Goal: Task Accomplishment & Management: Complete application form

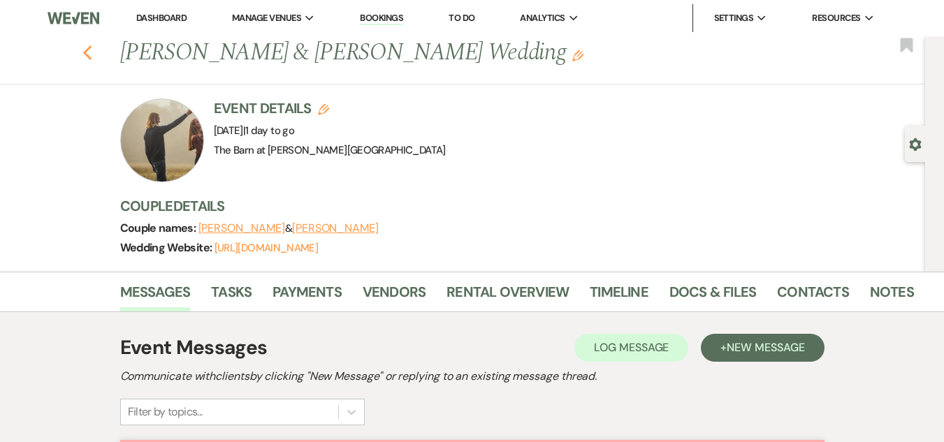
click at [89, 48] on icon "Previous" at bounding box center [87, 53] width 10 height 17
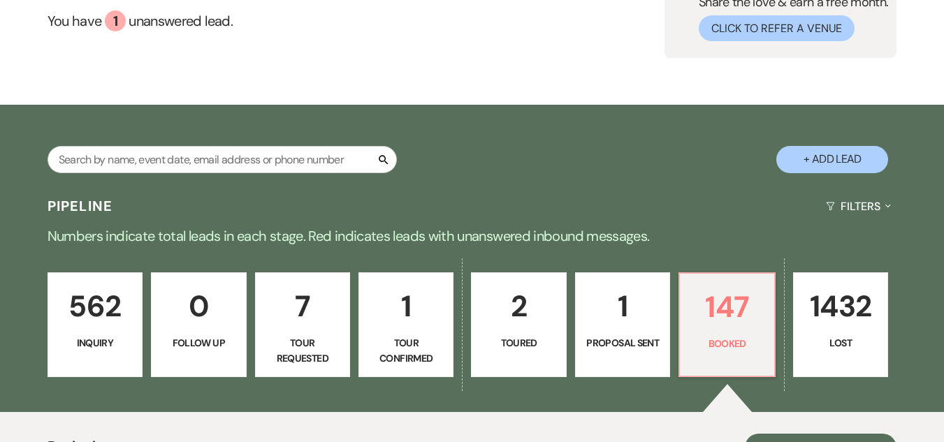
scroll to position [140, 0]
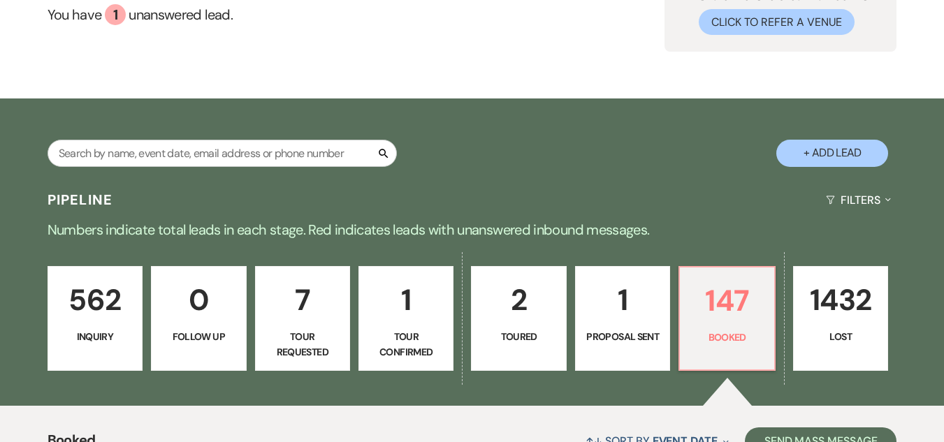
click at [110, 303] on p "562" at bounding box center [95, 300] width 77 height 47
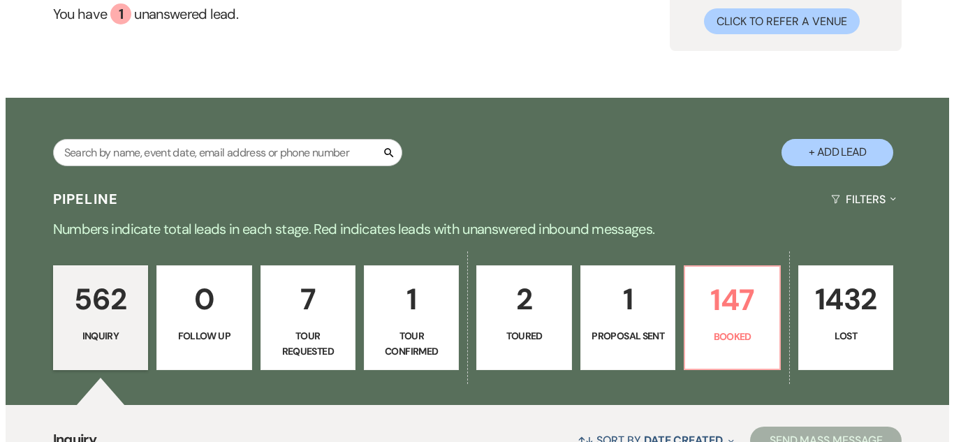
scroll to position [140, 0]
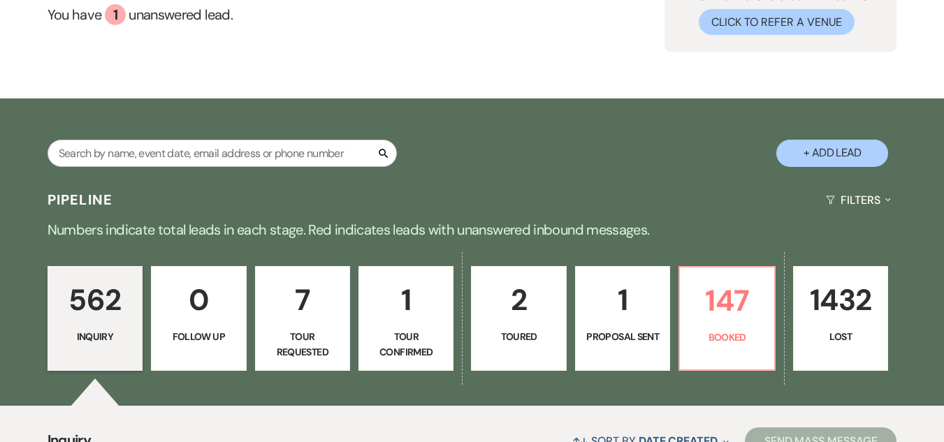
click at [832, 147] on button "+ Add Lead" at bounding box center [832, 153] width 112 height 27
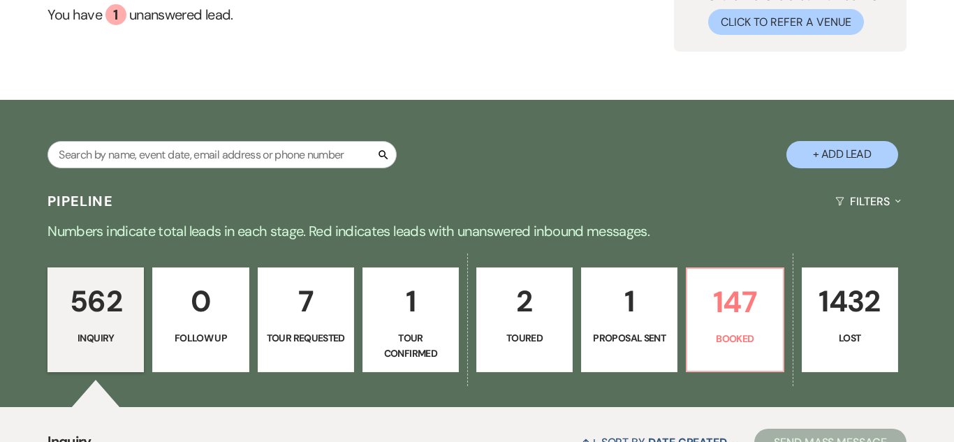
select select "493"
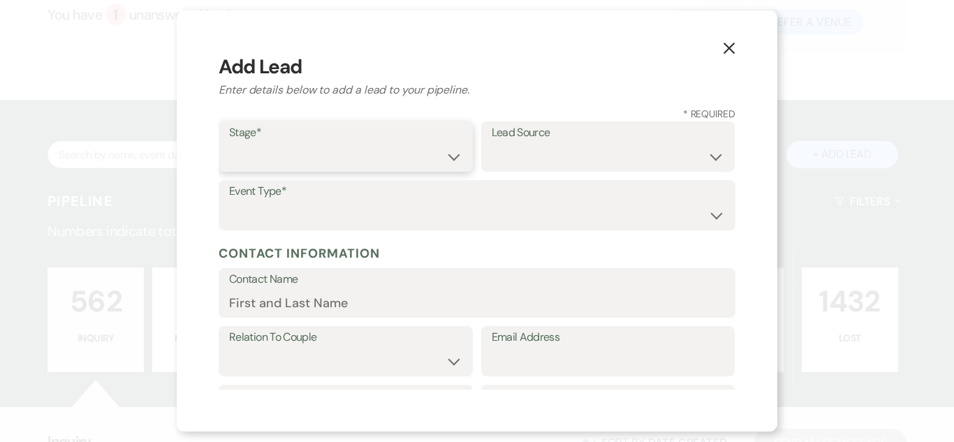
click at [427, 152] on select "Inquiry Follow Up Tour Requested Tour Confirmed Toured Proposal Sent Booked Lost" at bounding box center [345, 156] width 233 height 27
select select "1"
click at [229, 143] on select "Inquiry Follow Up Tour Requested Tour Confirmed Toured Proposal Sent Booked Lost" at bounding box center [345, 156] width 233 height 27
click at [558, 166] on select "Weven Venue Website Instagram Facebook Pinterest Google The Knot Wedding Wire H…" at bounding box center [608, 156] width 233 height 27
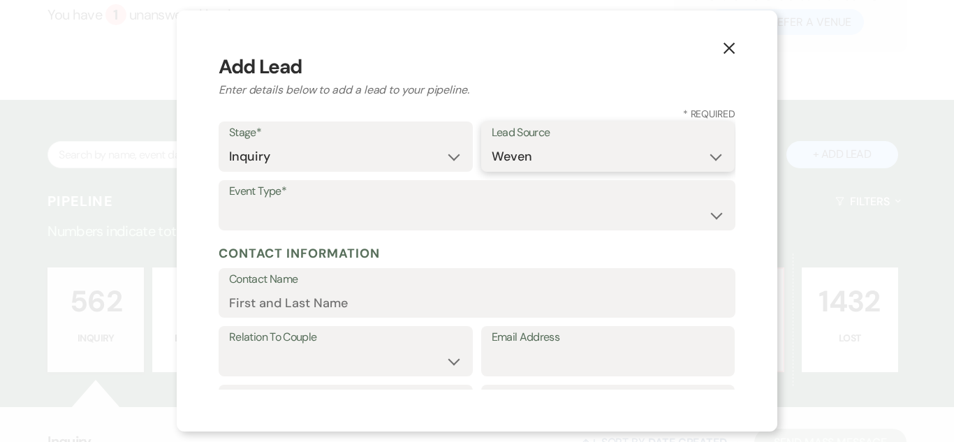
click at [492, 143] on select "Weven Venue Website Instagram Facebook Pinterest Google The Knot Wedding Wire H…" at bounding box center [608, 156] width 233 height 27
click at [581, 128] on label "Lead Source" at bounding box center [608, 133] width 233 height 20
click at [567, 151] on select "Weven Venue Website Instagram Facebook Pinterest Google The Knot Wedding Wire H…" at bounding box center [608, 156] width 233 height 27
select select "5"
click at [492, 143] on select "Weven Venue Website Instagram Facebook Pinterest Google The Knot Wedding Wire H…" at bounding box center [608, 156] width 233 height 27
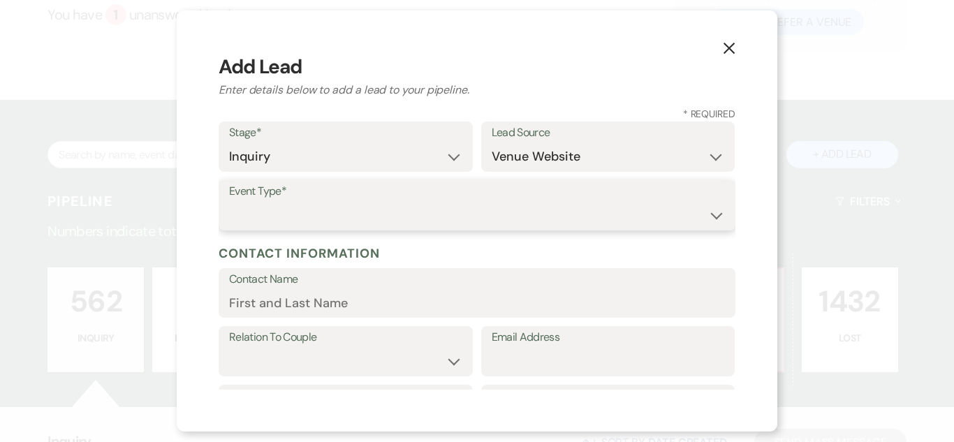
click at [566, 221] on select "Wedding Anniversary Party Baby Shower Bachelorette / Bachelor Party Birthday Pa…" at bounding box center [477, 215] width 496 height 27
select select "1"
click at [229, 202] on select "Wedding Anniversary Party Baby Shower Bachelorette / Bachelor Party Birthday Pa…" at bounding box center [477, 215] width 496 height 27
click at [463, 299] on input "Contact Name" at bounding box center [477, 302] width 496 height 27
paste input "[PERSON_NAME] [EMAIL_ADDRESS][DOMAIN_NAME]"
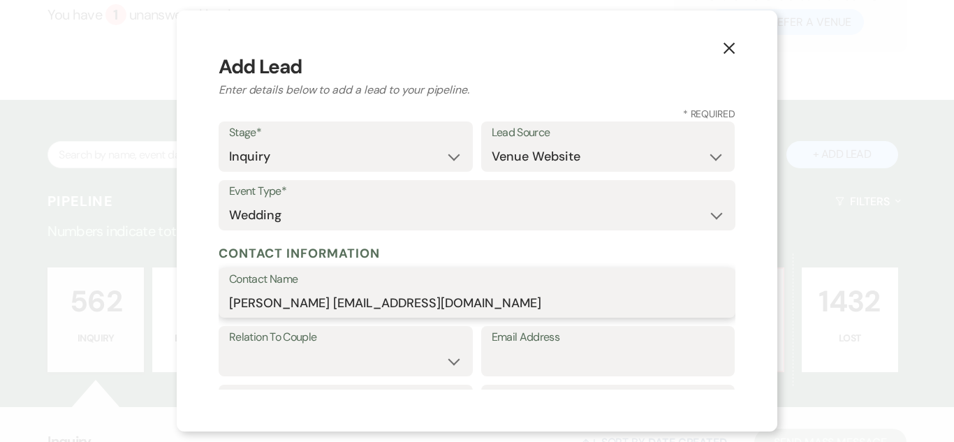
drag, startPoint x: 491, startPoint y: 308, endPoint x: 340, endPoint y: 305, distance: 150.9
click at [340, 305] on input "[PERSON_NAME] [EMAIL_ADDRESS][DOMAIN_NAME]" at bounding box center [477, 302] width 496 height 27
type input "[PERSON_NAME]"
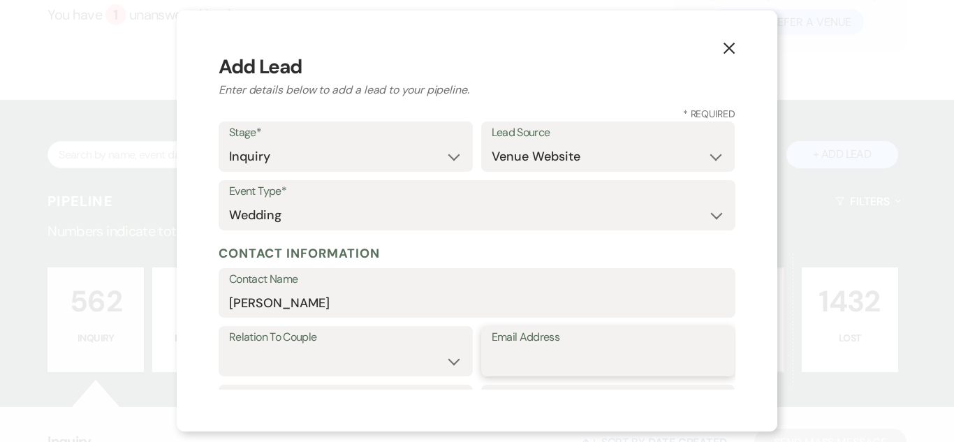
click at [621, 368] on input "Email Address" at bounding box center [608, 361] width 233 height 27
paste input "[EMAIL_ADDRESS][DOMAIN_NAME]"
type input "[EMAIL_ADDRESS][DOMAIN_NAME]"
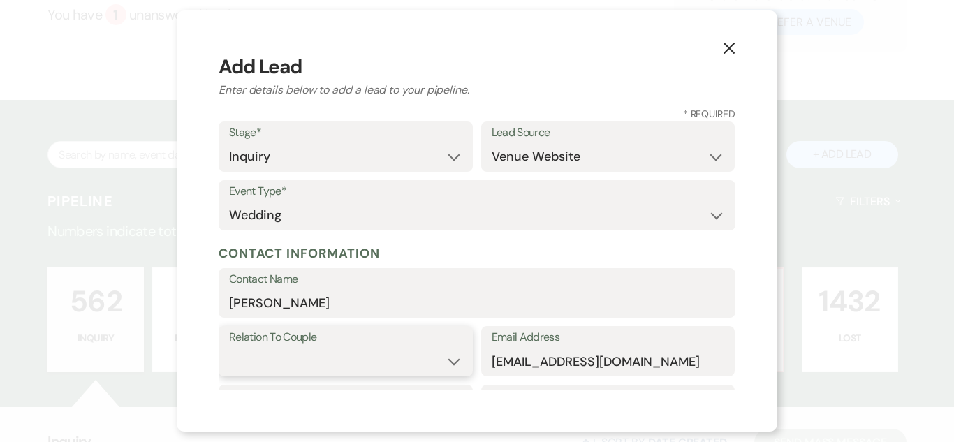
click at [402, 357] on select "Couple Planner Parent of Couple Family Member Friend Other" at bounding box center [345, 361] width 233 height 27
select select "1"
click at [229, 348] on select "Couple Planner Parent of Couple Family Member Friend Other" at bounding box center [345, 361] width 233 height 27
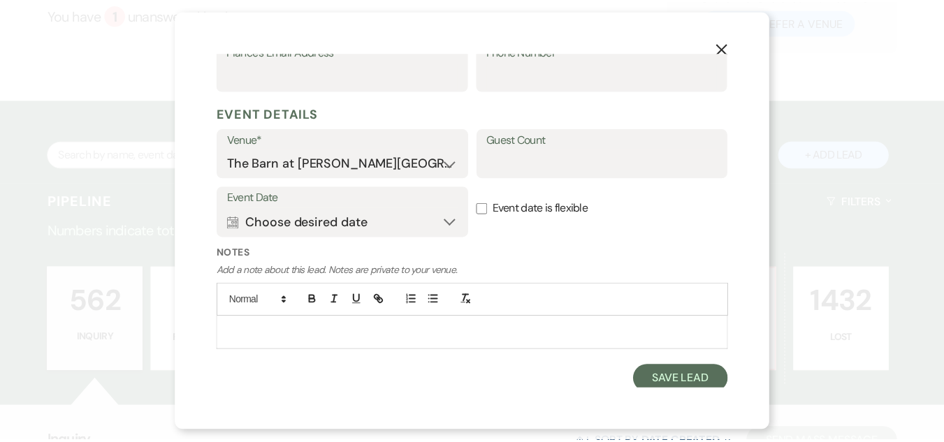
scroll to position [493, 0]
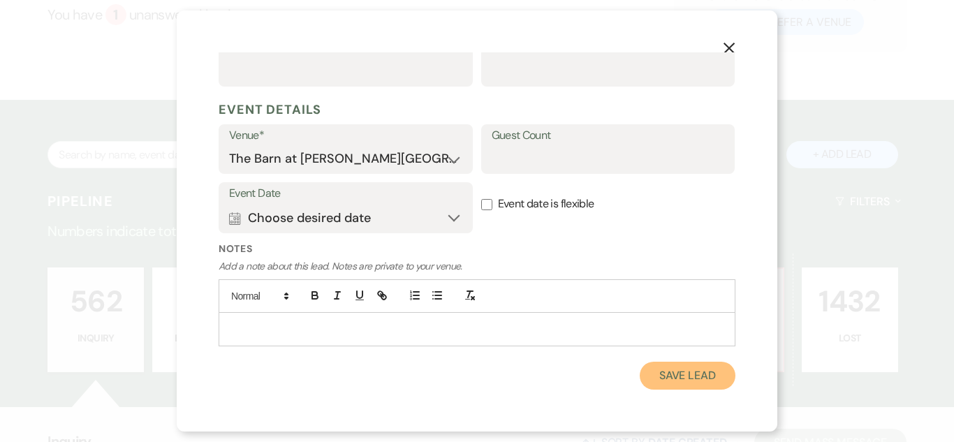
click at [665, 374] on button "Save Lead" at bounding box center [688, 376] width 96 height 28
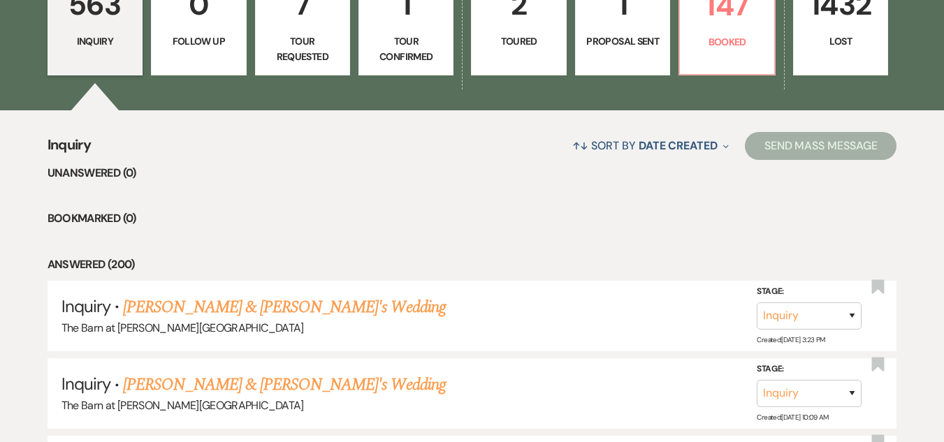
scroll to position [489, 0]
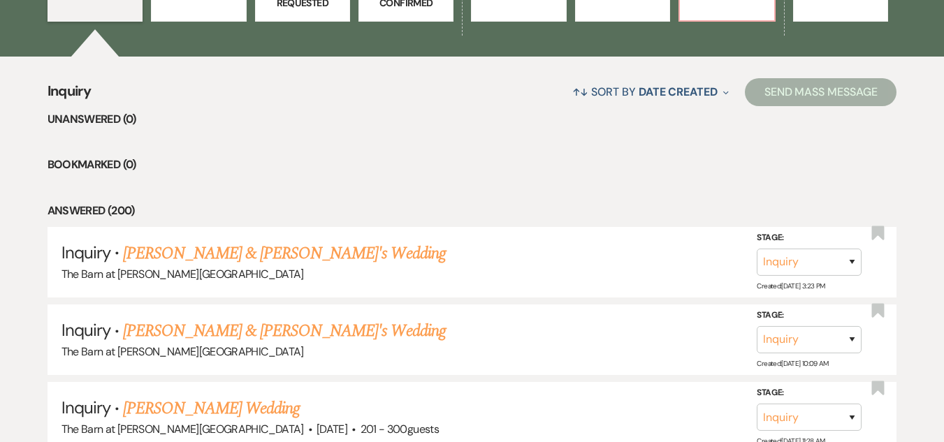
click at [299, 247] on link "[PERSON_NAME] & [PERSON_NAME]'s Wedding" at bounding box center [284, 253] width 323 height 25
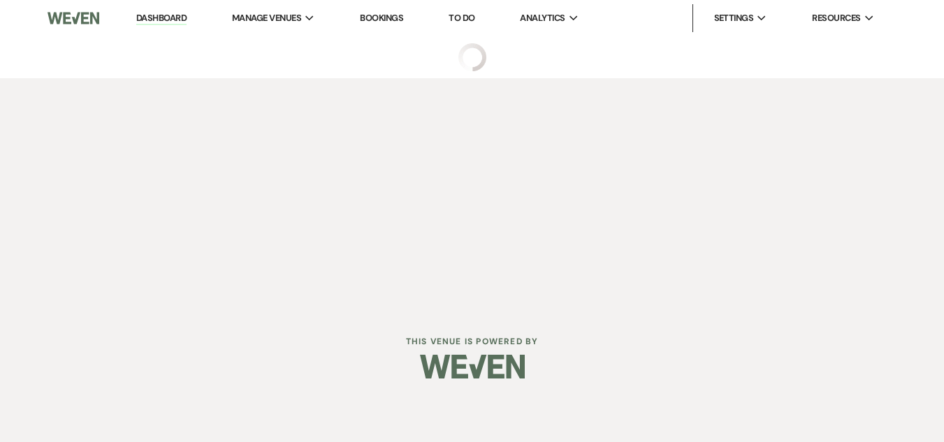
select select "5"
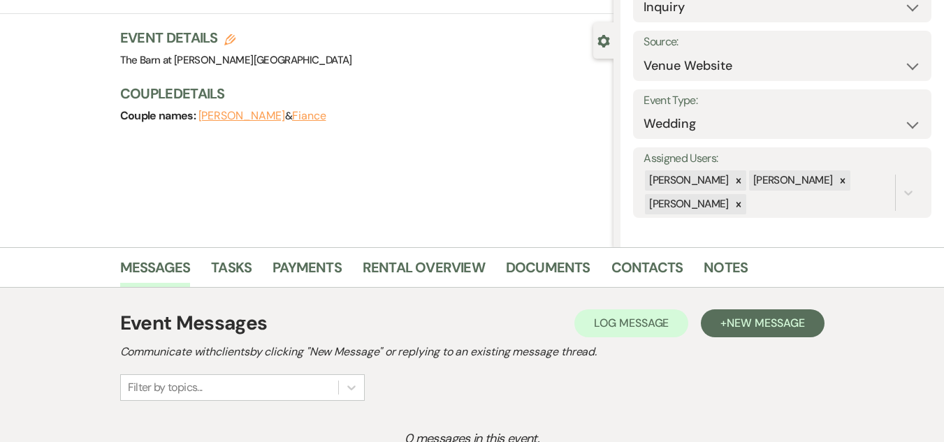
scroll to position [140, 0]
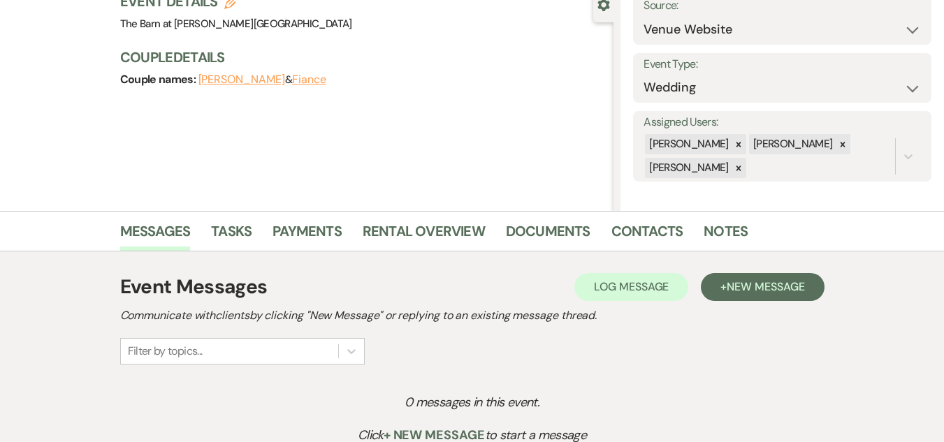
click at [749, 272] on div "Event Messages Log Log Message + New Message" at bounding box center [472, 286] width 704 height 29
click at [746, 279] on span "New Message" at bounding box center [766, 286] width 78 height 15
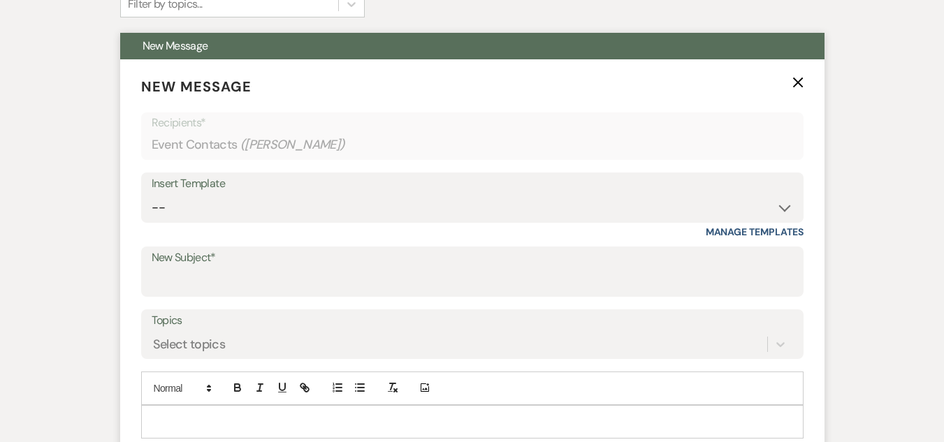
scroll to position [489, 0]
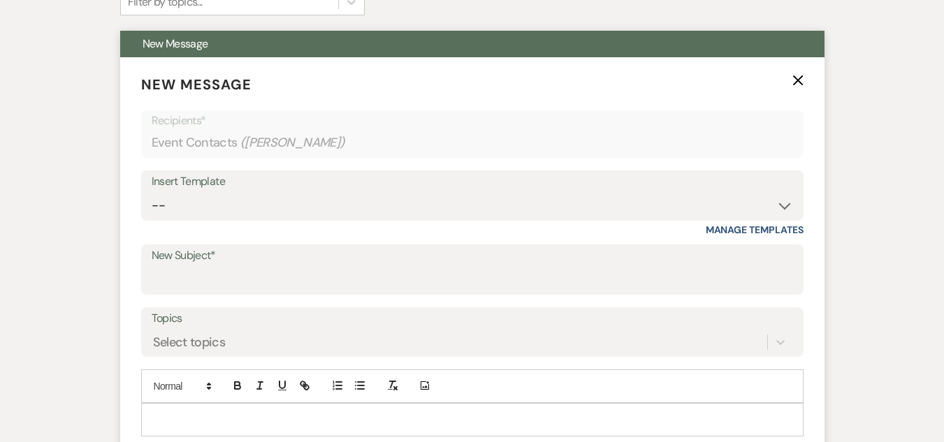
click at [585, 221] on div "Insert Template -- Weven Planning Portal Introduction (Booked Events) Welcome E…" at bounding box center [472, 203] width 662 height 66
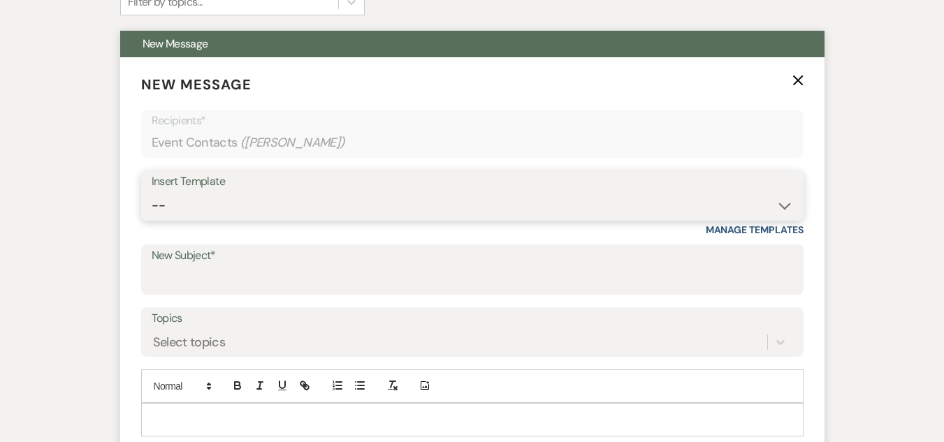
click at [592, 216] on select "-- Weven Planning Portal Introduction (Booked Events) Welcome Email Offboarding…" at bounding box center [472, 205] width 641 height 27
select select "4054"
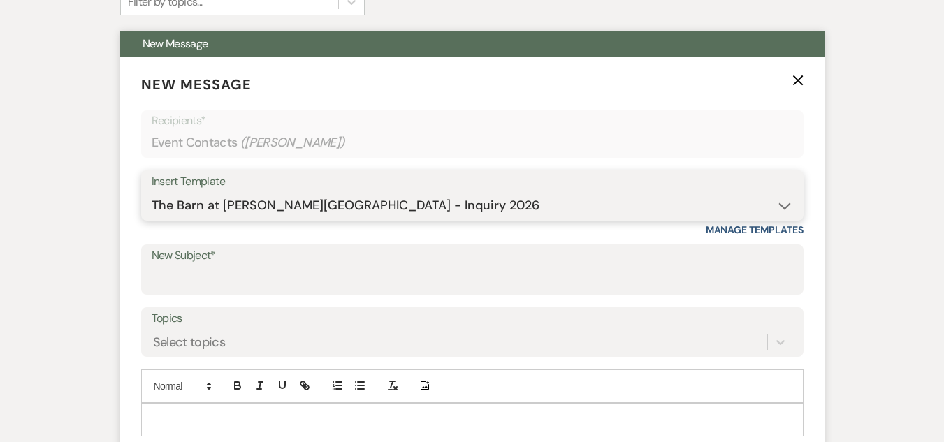
click at [152, 192] on select "-- Weven Planning Portal Introduction (Booked Events) Welcome Email Offboarding…" at bounding box center [472, 205] width 641 height 27
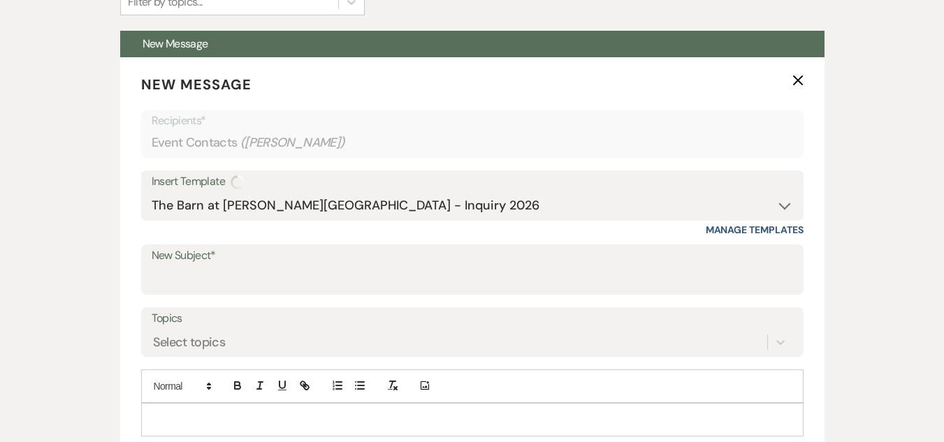
type input "The Barn at [PERSON_NAME][GEOGRAPHIC_DATA] - Inquiry"
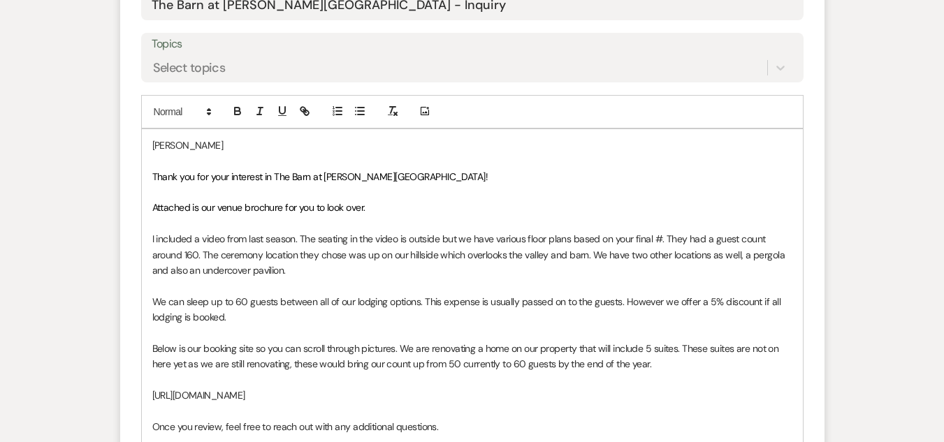
scroll to position [769, 0]
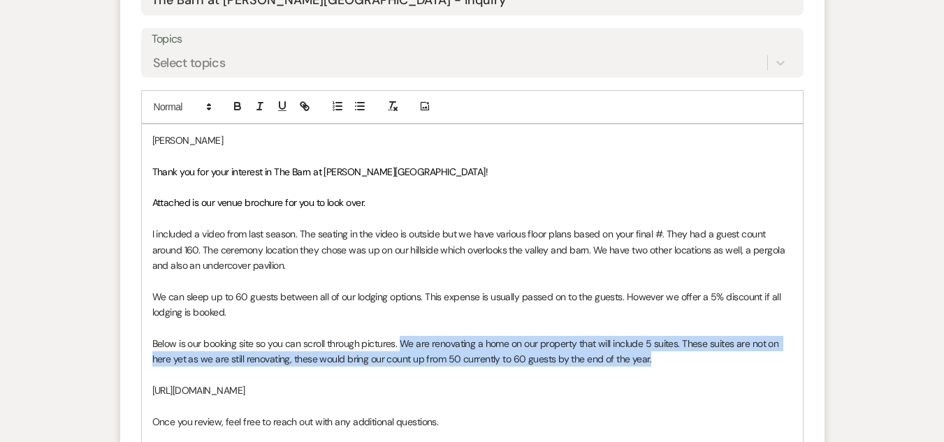
drag, startPoint x: 664, startPoint y: 363, endPoint x: 404, endPoint y: 350, distance: 260.9
click at [404, 349] on p "Below is our booking site so you can scroll through pictures. We are renovating…" at bounding box center [472, 351] width 640 height 31
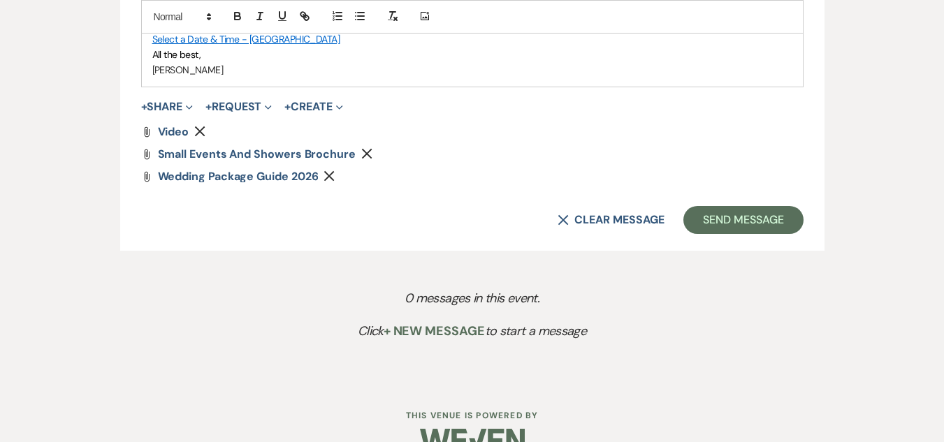
scroll to position [1188, 0]
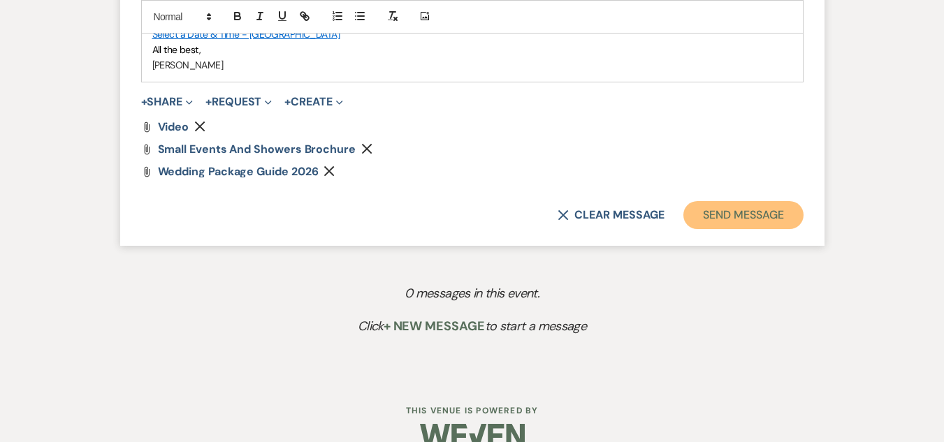
click at [767, 218] on button "Send Message" at bounding box center [742, 215] width 119 height 28
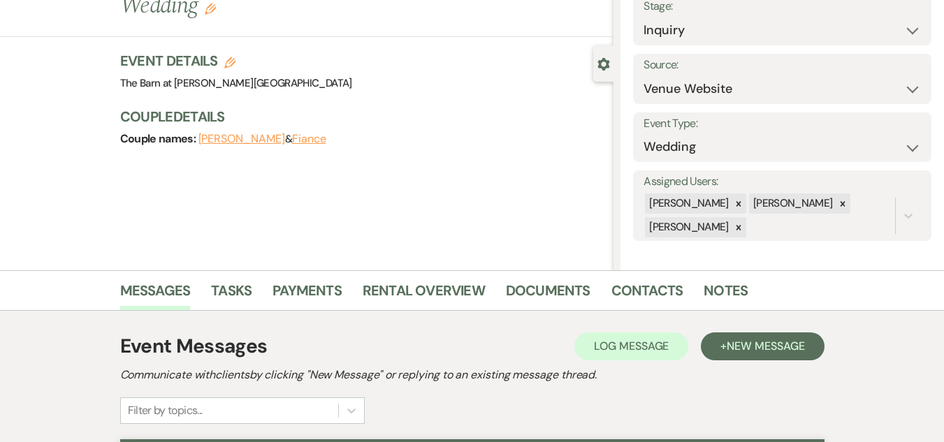
scroll to position [0, 0]
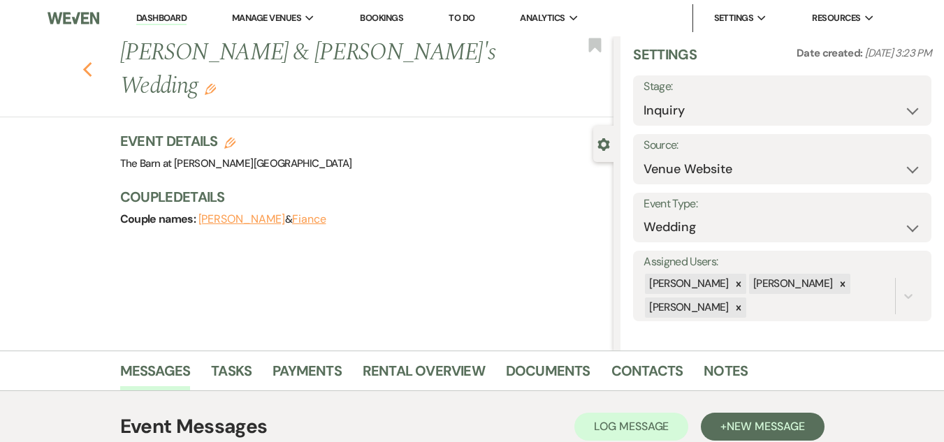
click at [93, 61] on icon "Previous" at bounding box center [87, 69] width 10 height 17
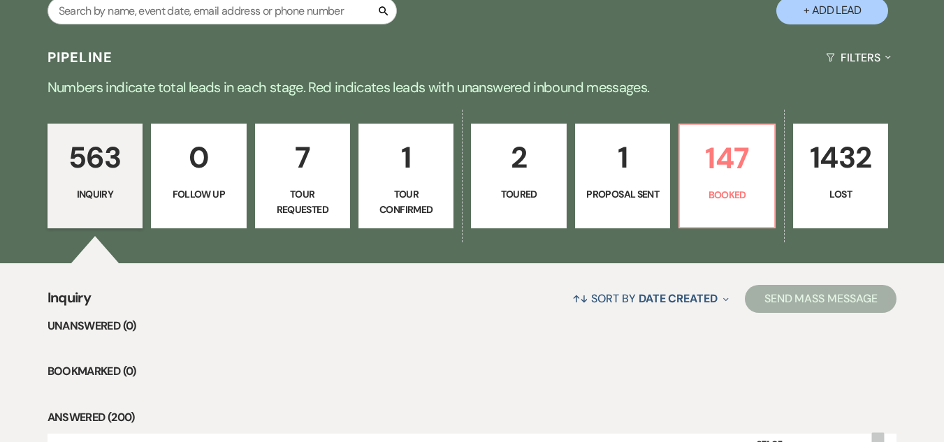
scroll to position [279, 0]
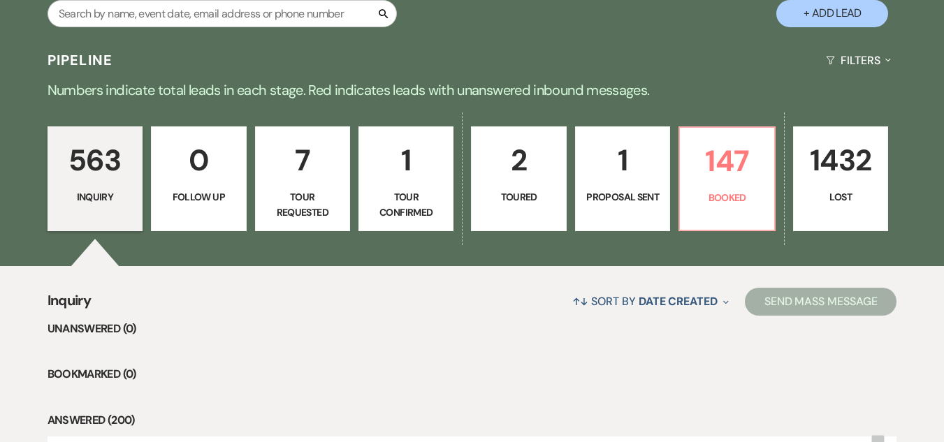
click at [825, 17] on button "+ Add Lead" at bounding box center [832, 13] width 112 height 27
select select "493"
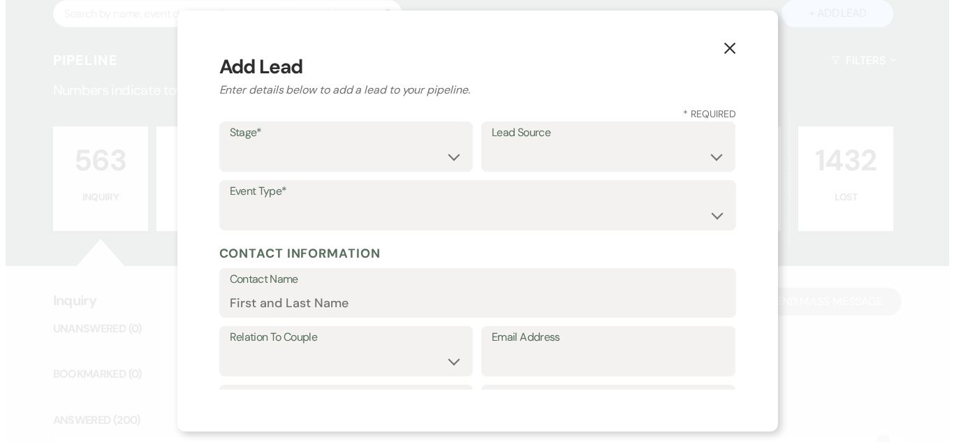
scroll to position [281, 0]
click at [398, 150] on select "Inquiry Follow Up Tour Requested Tour Confirmed Toured Proposal Sent Booked Lost" at bounding box center [345, 156] width 233 height 27
select select "1"
click at [229, 143] on select "Inquiry Follow Up Tour Requested Tour Confirmed Toured Proposal Sent Booked Lost" at bounding box center [345, 156] width 233 height 27
click at [523, 157] on select "Weven Venue Website Instagram Facebook Pinterest Google The Knot Wedding Wire H…" at bounding box center [608, 156] width 233 height 27
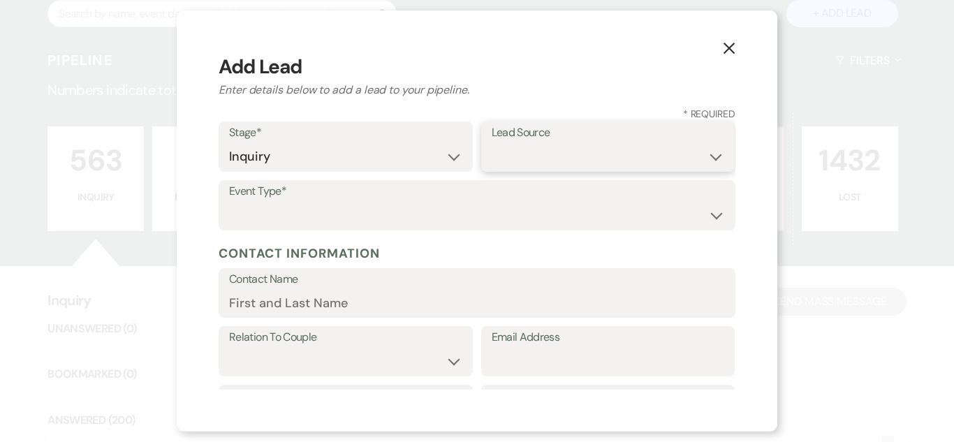
select select "5"
click at [492, 143] on select "Weven Venue Website Instagram Facebook Pinterest Google The Knot Wedding Wire H…" at bounding box center [608, 156] width 233 height 27
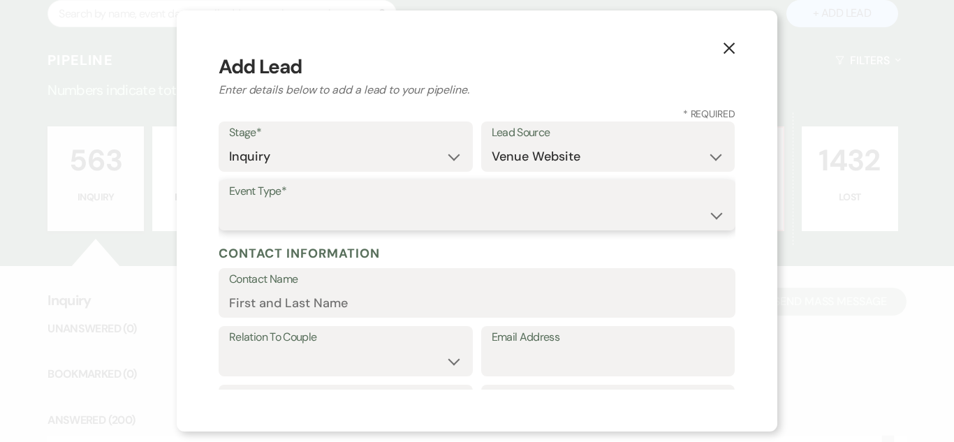
click at [511, 221] on select "Wedding Anniversary Party Baby Shower Bachelorette / Bachelor Party Birthday Pa…" at bounding box center [477, 215] width 496 height 27
select select "1"
click at [229, 202] on select "Wedding Anniversary Party Baby Shower Bachelorette / Bachelor Party Birthday Pa…" at bounding box center [477, 215] width 496 height 27
click at [428, 311] on input "Contact Name" at bounding box center [477, 302] width 496 height 27
paste input "[PERSON_NAME] [PERSON_NAME][EMAIL_ADDRESS][DOMAIN_NAME]"
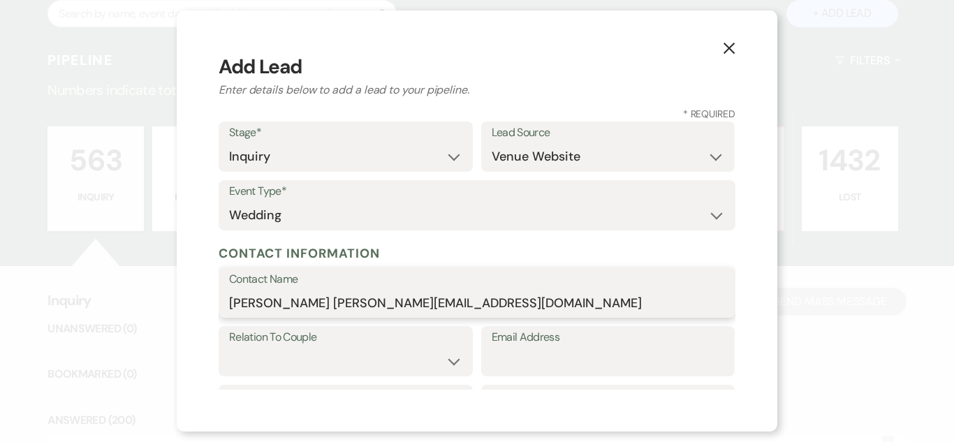
drag, startPoint x: 493, startPoint y: 298, endPoint x: 321, endPoint y: 307, distance: 172.1
click at [321, 307] on input "[PERSON_NAME] [PERSON_NAME][EMAIL_ADDRESS][DOMAIN_NAME]" at bounding box center [477, 302] width 496 height 27
type input "[PERSON_NAME]"
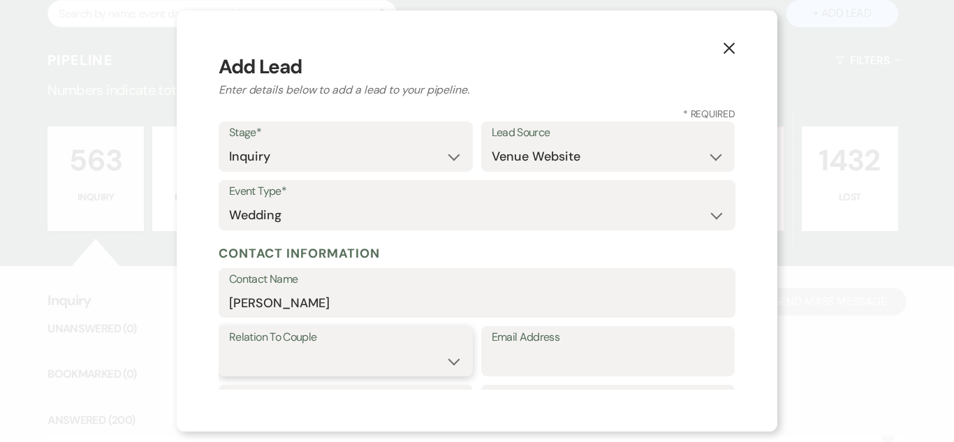
click at [425, 371] on select "Couple Planner Parent of Couple Family Member Friend Other" at bounding box center [345, 361] width 233 height 27
select select "1"
click at [229, 348] on select "Couple Planner Parent of Couple Family Member Friend Other" at bounding box center [345, 361] width 233 height 27
click at [533, 361] on input "Email Address" at bounding box center [608, 361] width 233 height 27
paste input "[EMAIL_ADDRESS][DOMAIN_NAME]"
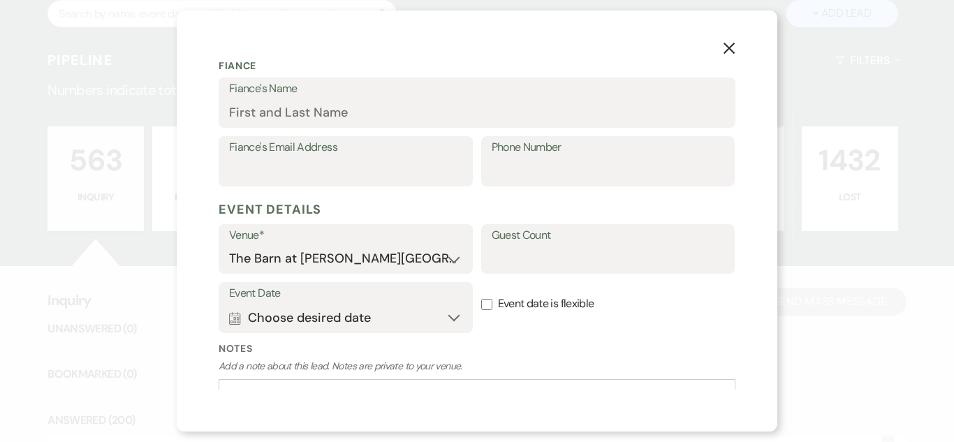
scroll to position [493, 0]
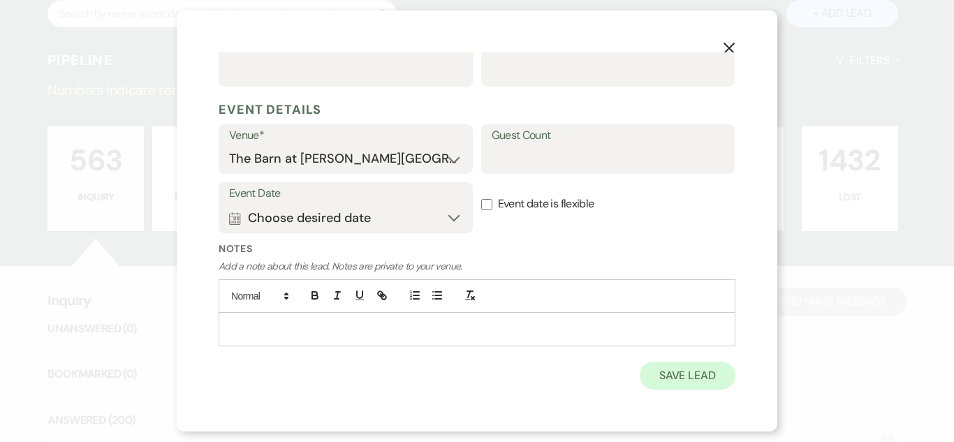
type input "[EMAIL_ADDRESS][DOMAIN_NAME]"
click at [666, 368] on button "Save Lead" at bounding box center [688, 376] width 96 height 28
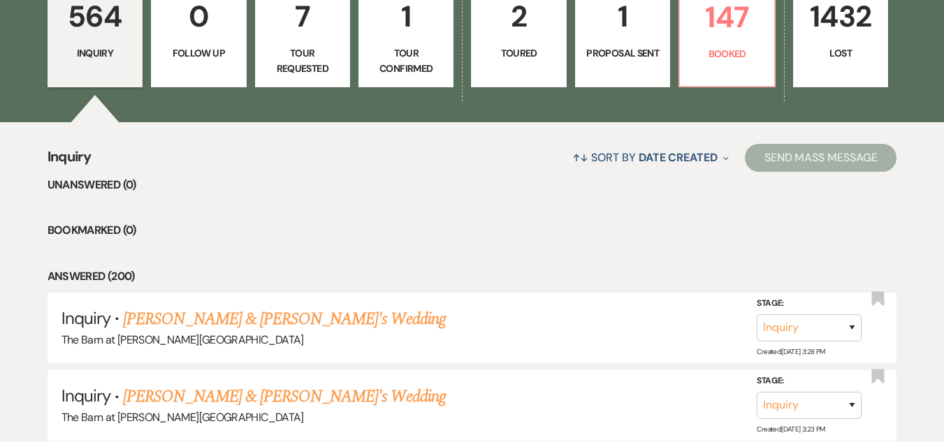
scroll to position [559, 0]
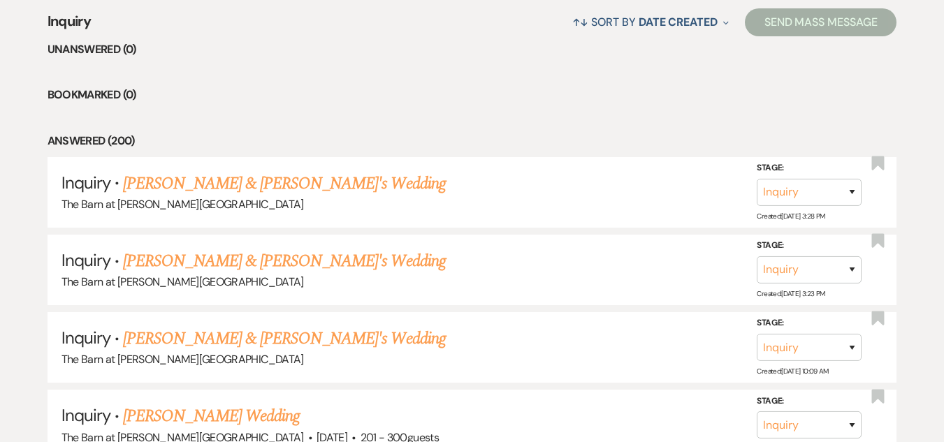
click at [224, 186] on link "[PERSON_NAME] & [PERSON_NAME]'s Wedding" at bounding box center [284, 183] width 323 height 25
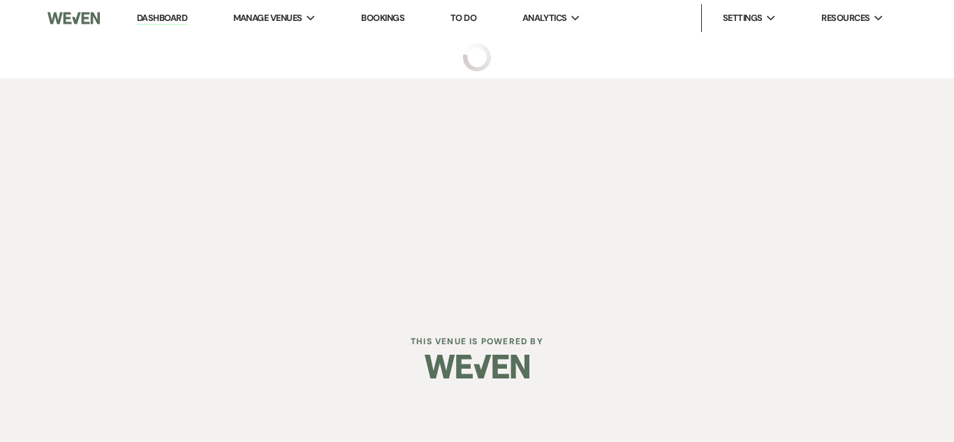
select select "5"
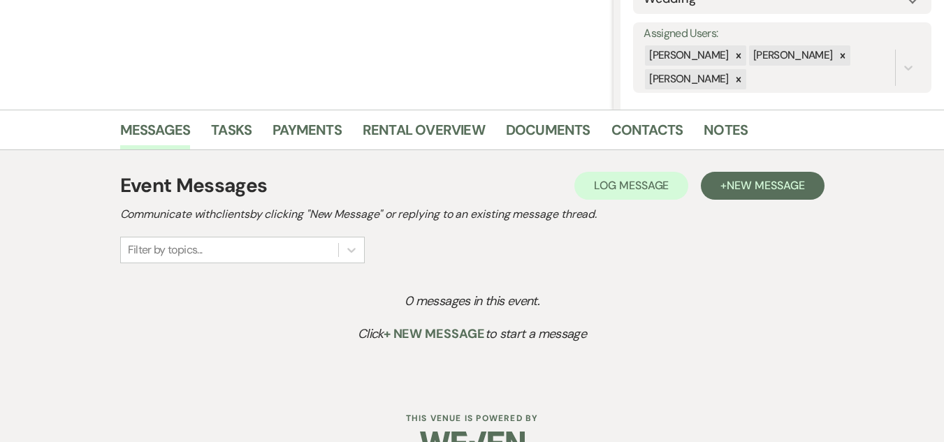
scroll to position [275, 0]
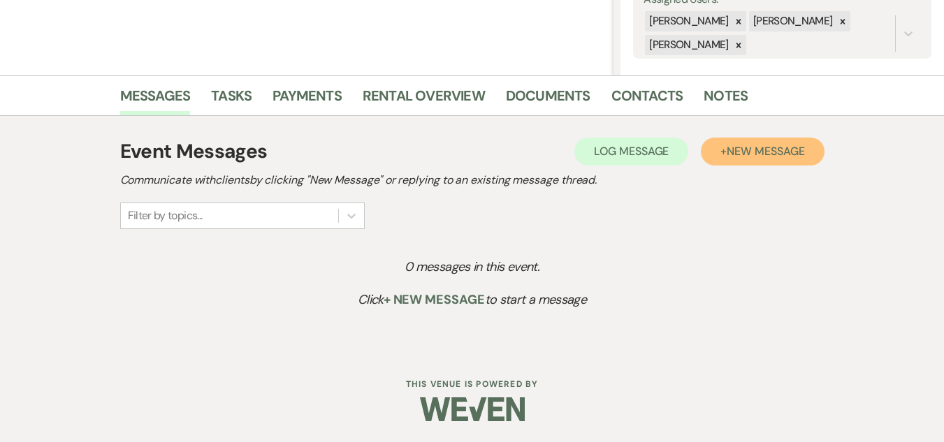
click at [799, 145] on span "New Message" at bounding box center [766, 151] width 78 height 15
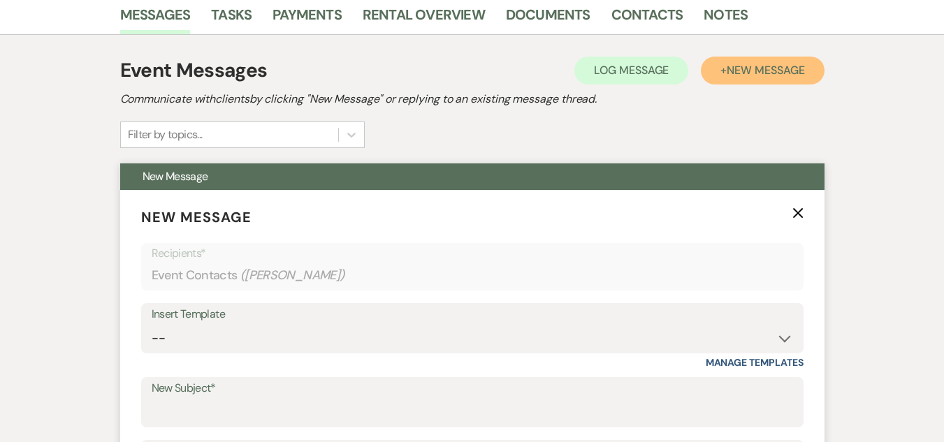
scroll to position [485, 0]
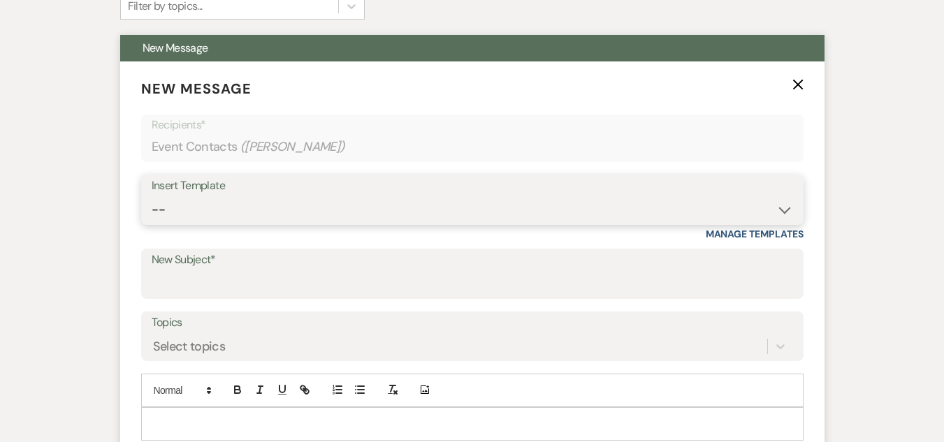
click at [423, 202] on select "-- Weven Planning Portal Introduction (Booked Events) Welcome Email Offboarding…" at bounding box center [472, 209] width 641 height 27
select select "4054"
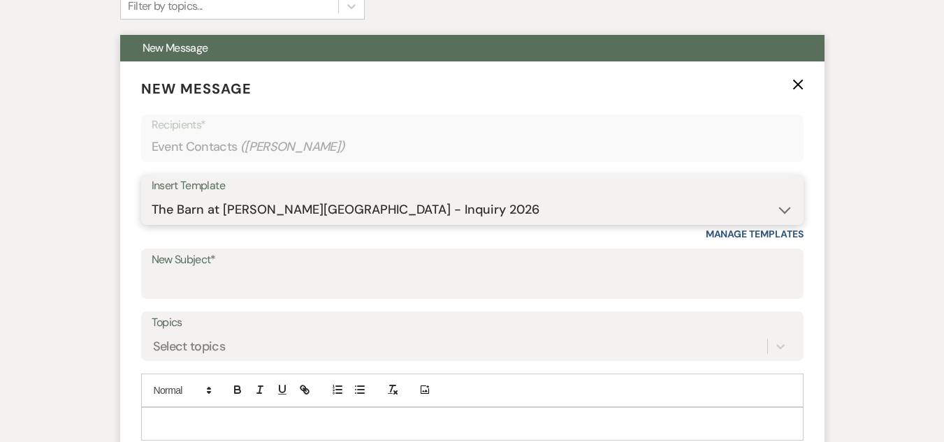
click at [152, 196] on select "-- Weven Planning Portal Introduction (Booked Events) Welcome Email Offboarding…" at bounding box center [472, 209] width 641 height 27
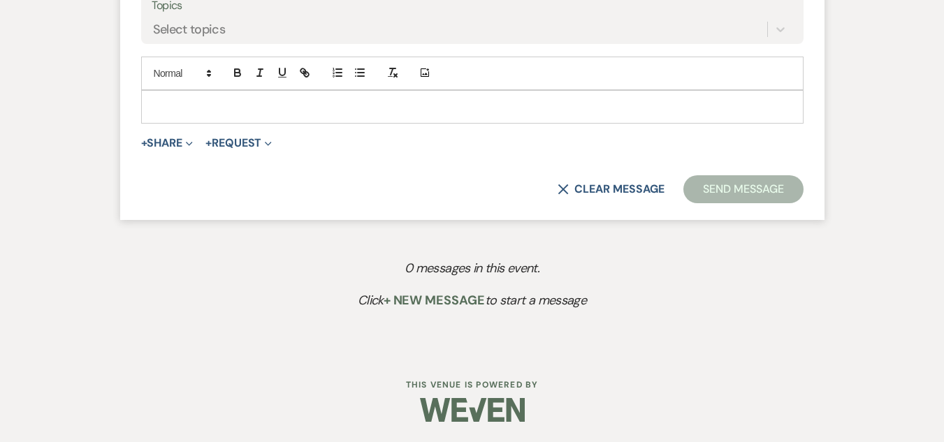
scroll to position [803, 0]
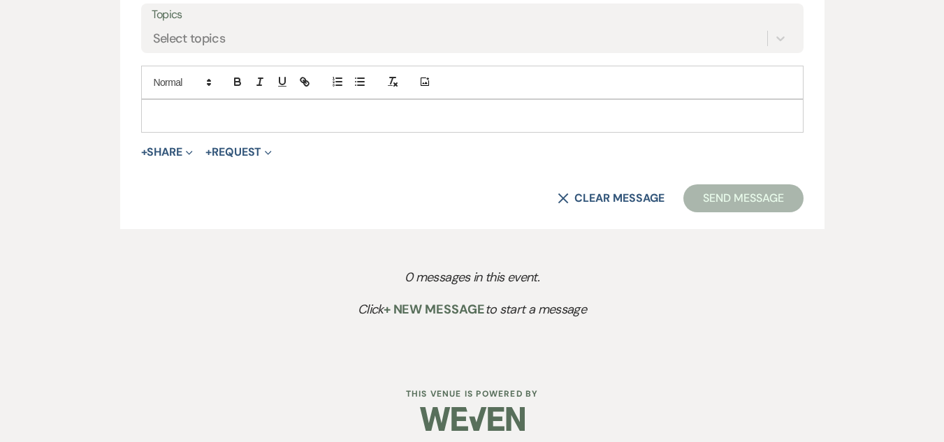
type input "The Barn at [PERSON_NAME][GEOGRAPHIC_DATA] - Inquiry"
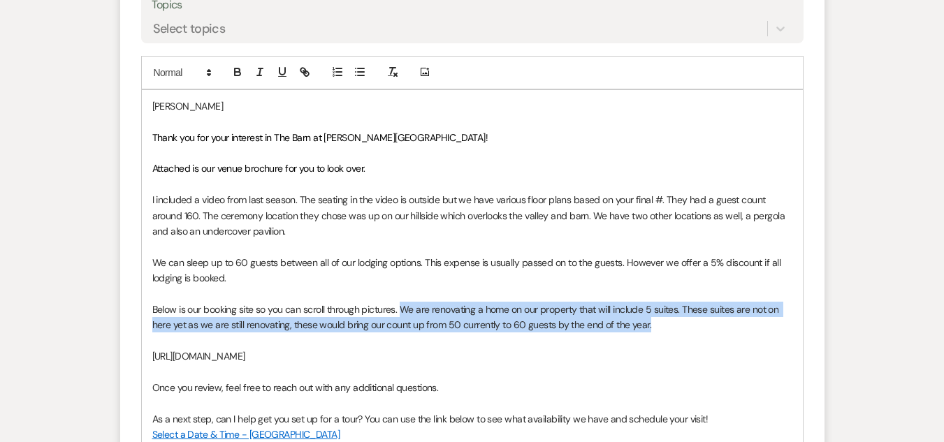
drag, startPoint x: 666, startPoint y: 328, endPoint x: 404, endPoint y: 308, distance: 262.8
click at [404, 308] on p "Below is our booking site so you can scroll through pictures. We are renovating…" at bounding box center [472, 317] width 640 height 31
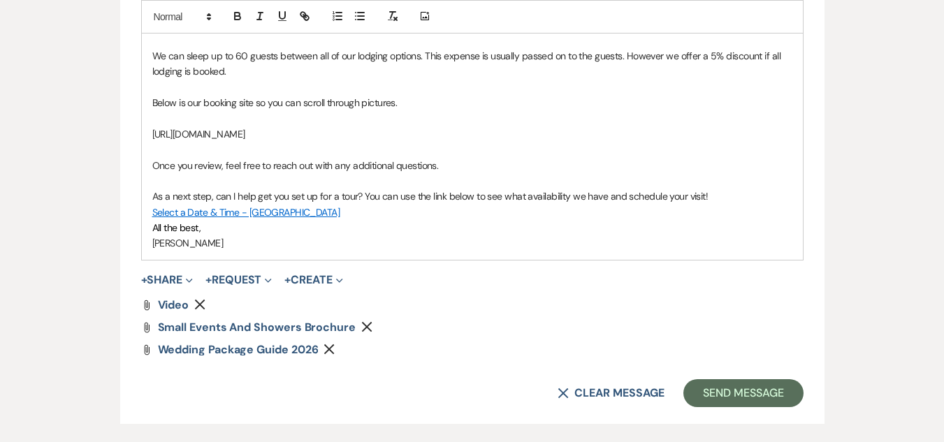
scroll to position [1152, 0]
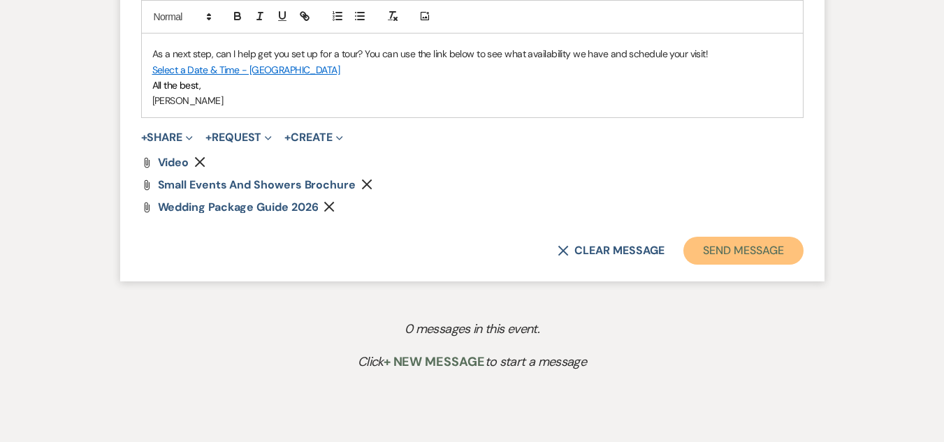
click at [766, 258] on button "Send Message" at bounding box center [742, 251] width 119 height 28
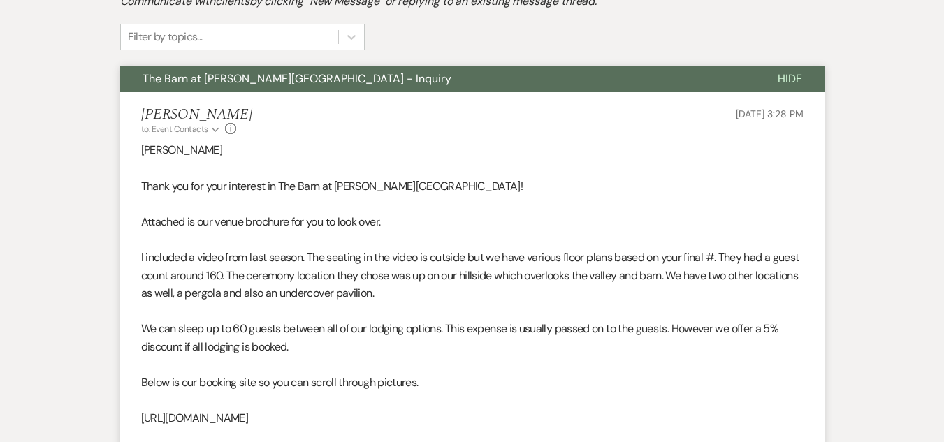
scroll to position [0, 0]
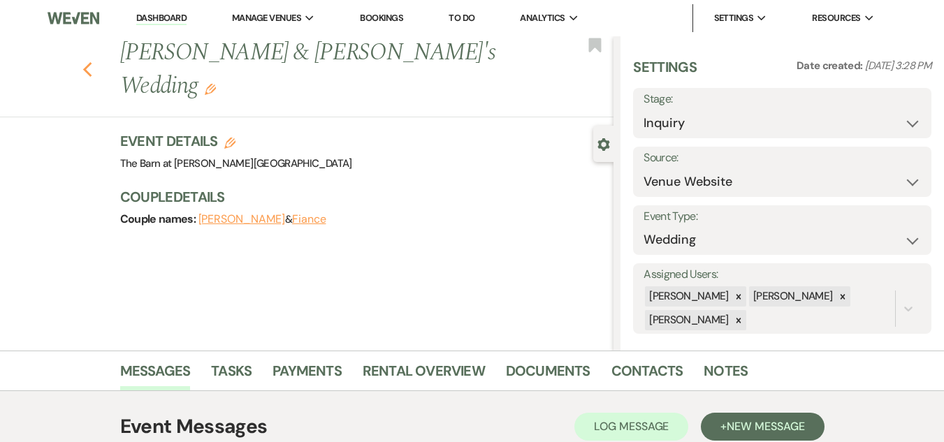
click at [93, 61] on icon "Previous" at bounding box center [87, 69] width 10 height 17
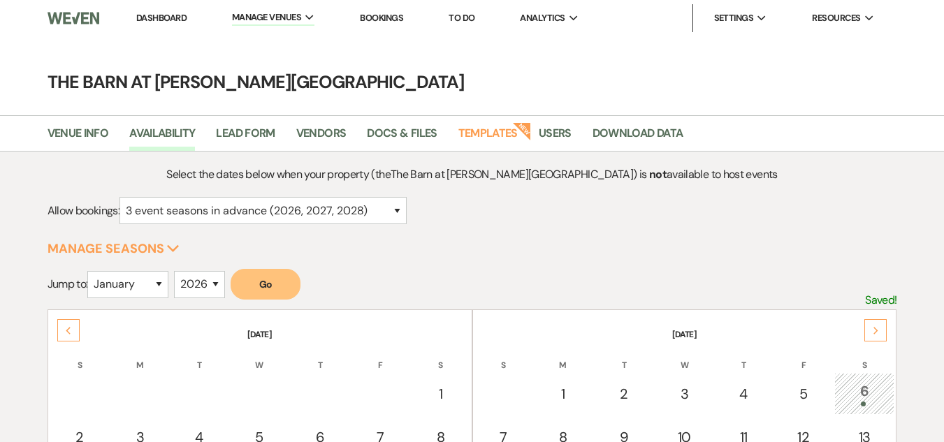
select select "3"
select select "2026"
